Goal: Task Accomplishment & Management: Manage account settings

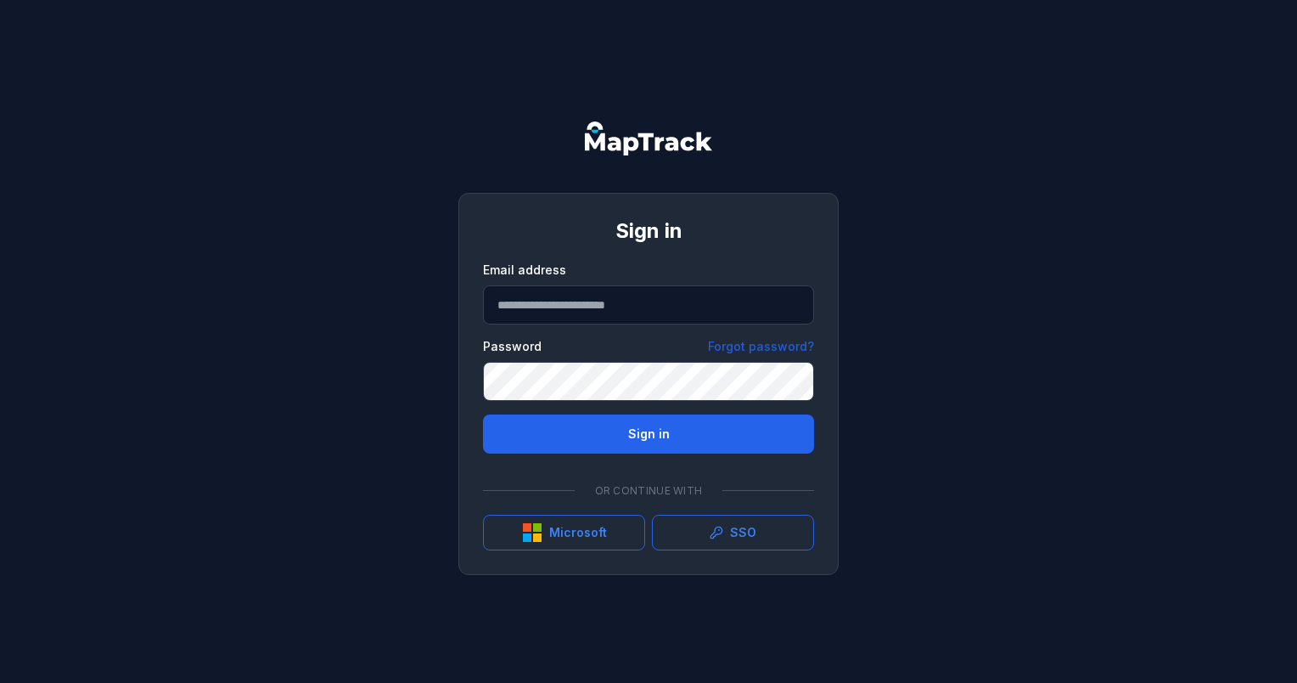
type input "**********"
click at [483, 414] on button "Sign in" at bounding box center [648, 433] width 331 height 39
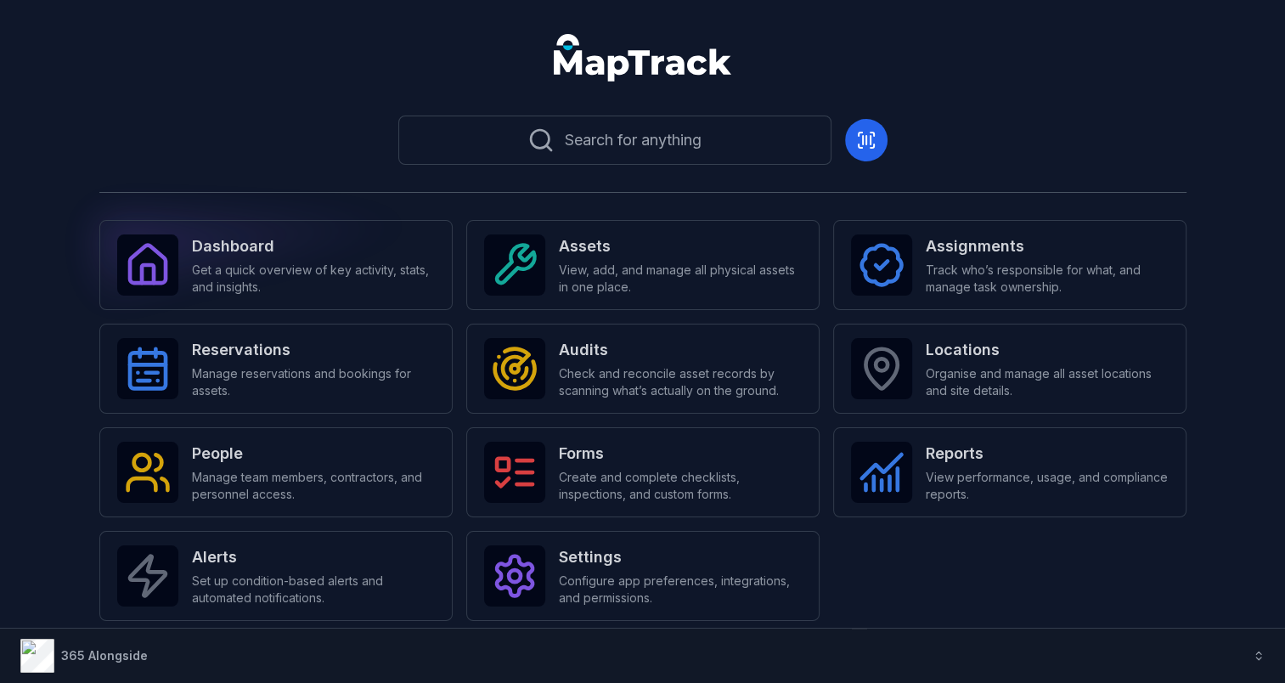
click at [253, 276] on span "Get a quick overview of key activity, stats, and insights." at bounding box center [313, 279] width 243 height 34
